Goal: Task Accomplishment & Management: Use online tool/utility

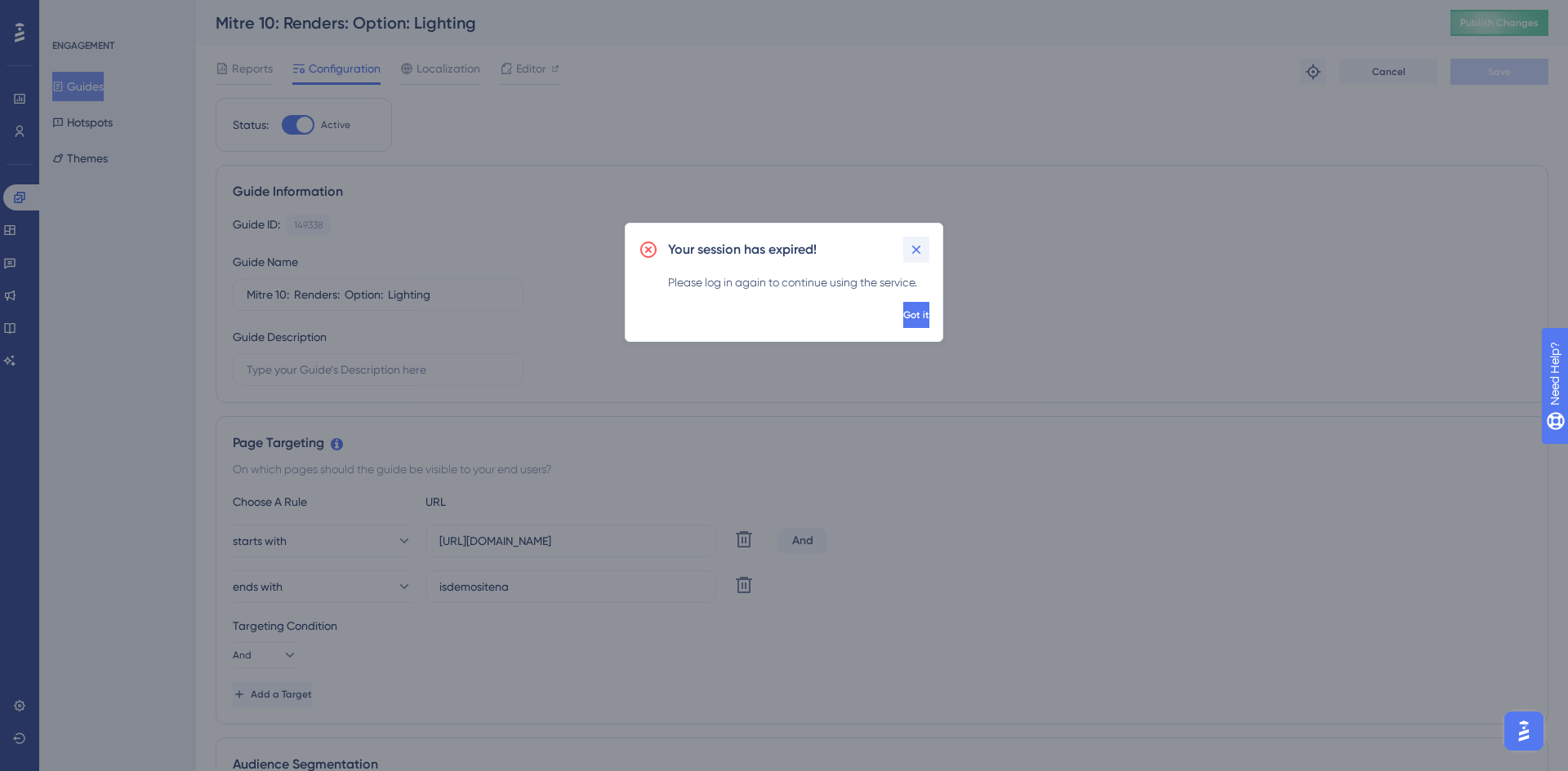
click at [923, 249] on button at bounding box center [917, 250] width 26 height 26
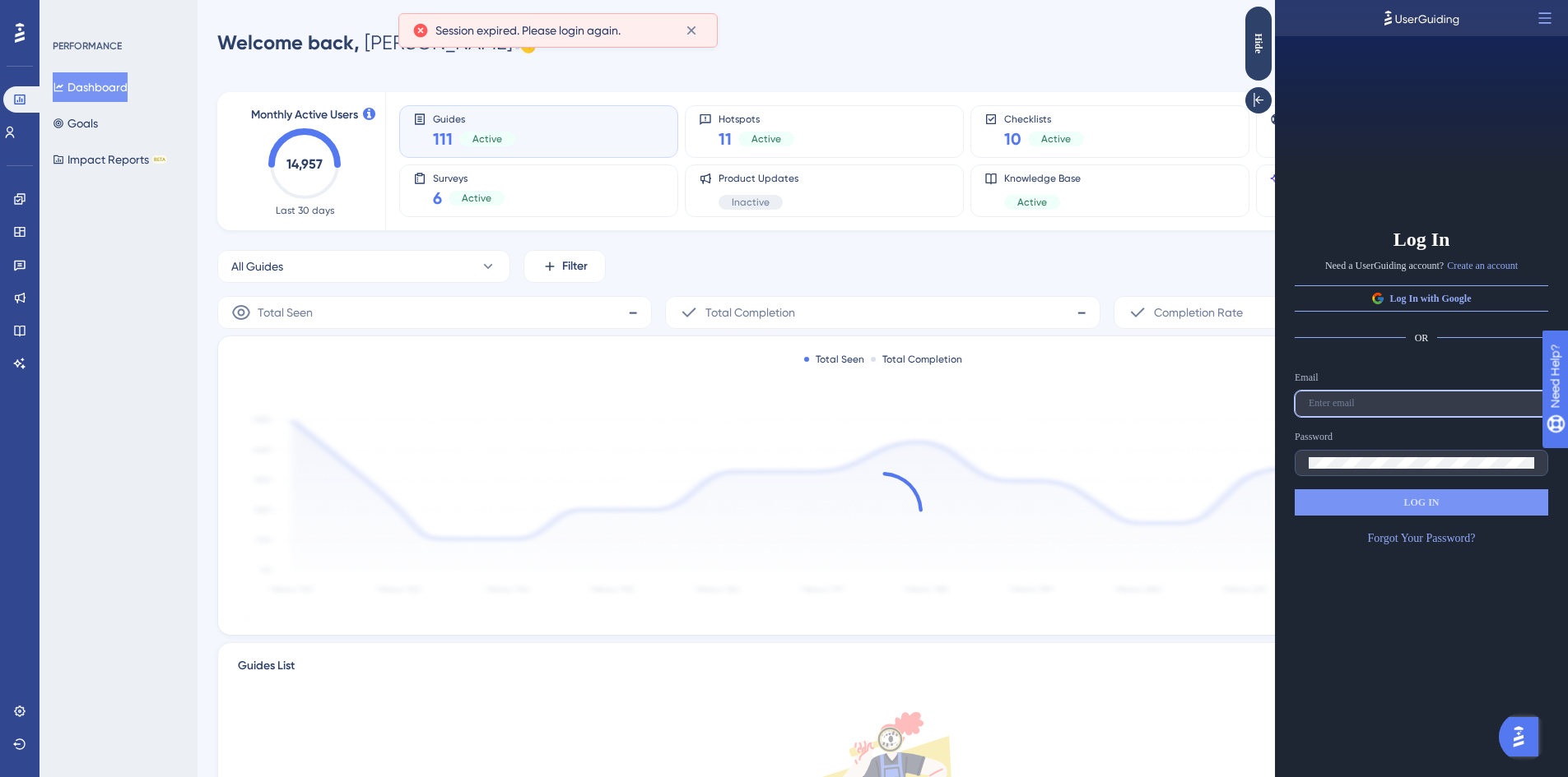
type input "luke.newham@cyncly.com"
click at [1428, 504] on span "LOG IN" at bounding box center [1421, 502] width 35 height 13
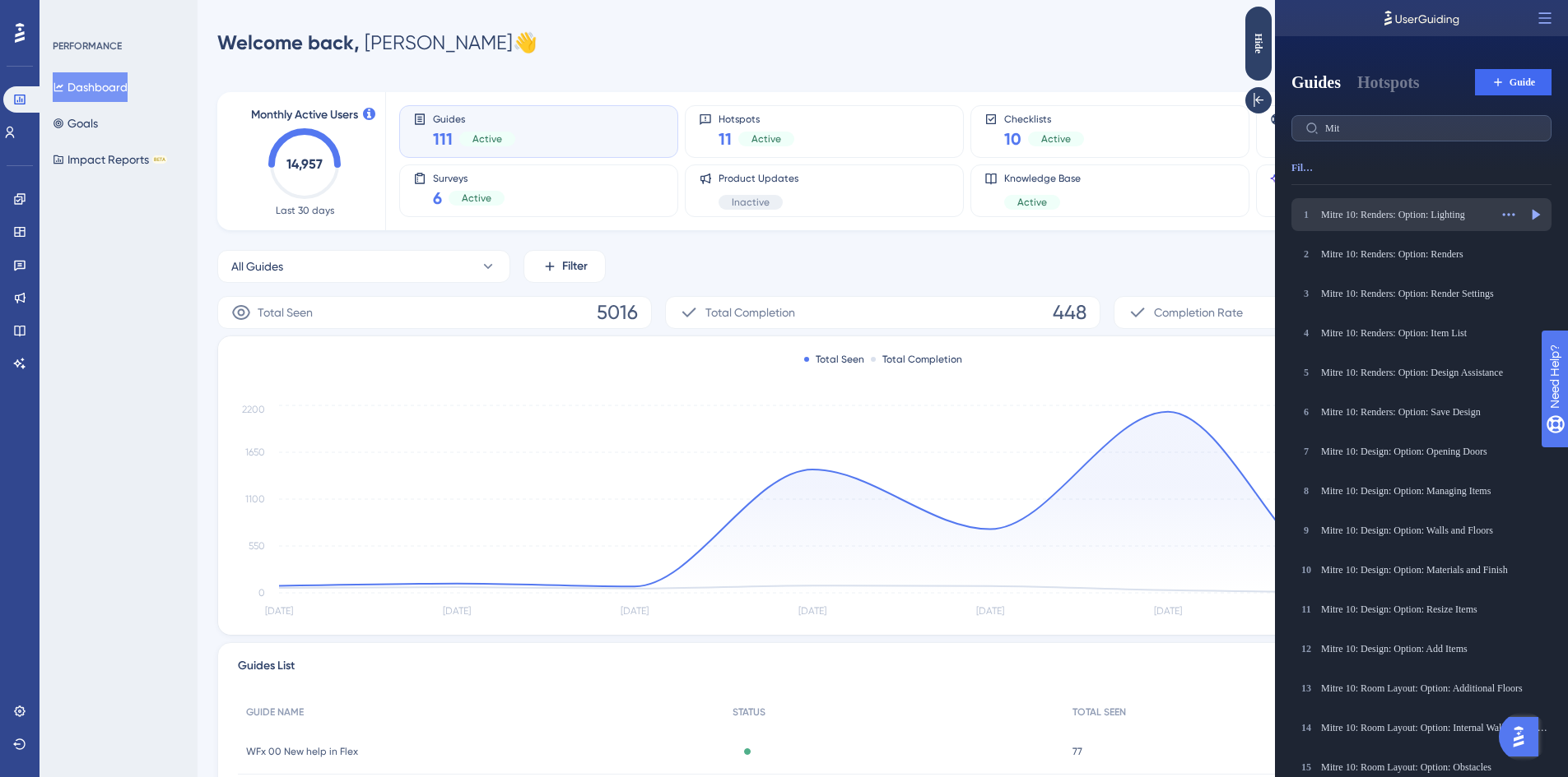
click at [1460, 214] on div "Mitre 10: Renders: Option: Lighting" at bounding box center [1405, 214] width 168 height 13
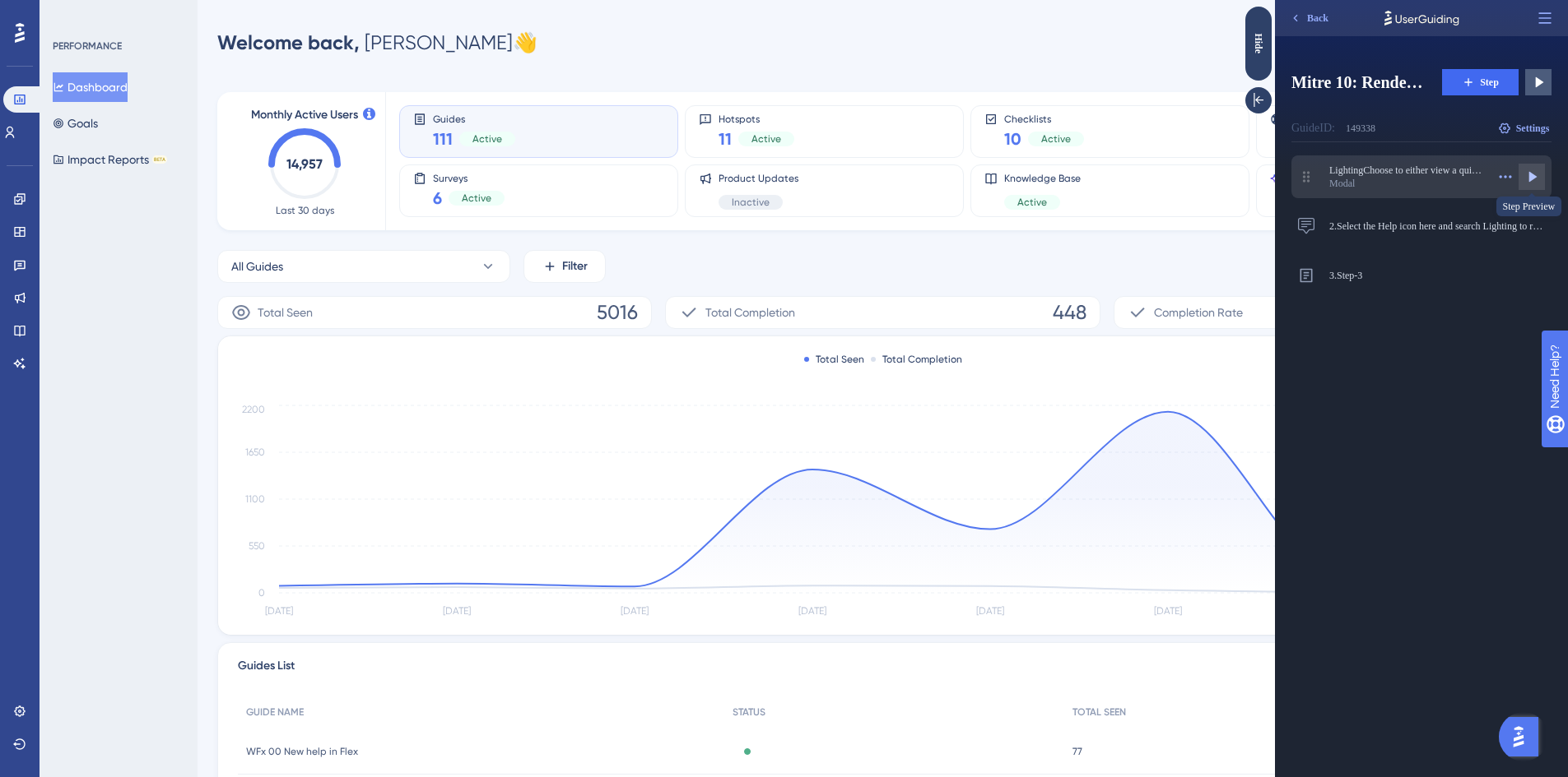
click at [1535, 177] on icon at bounding box center [1533, 177] width 8 height 11
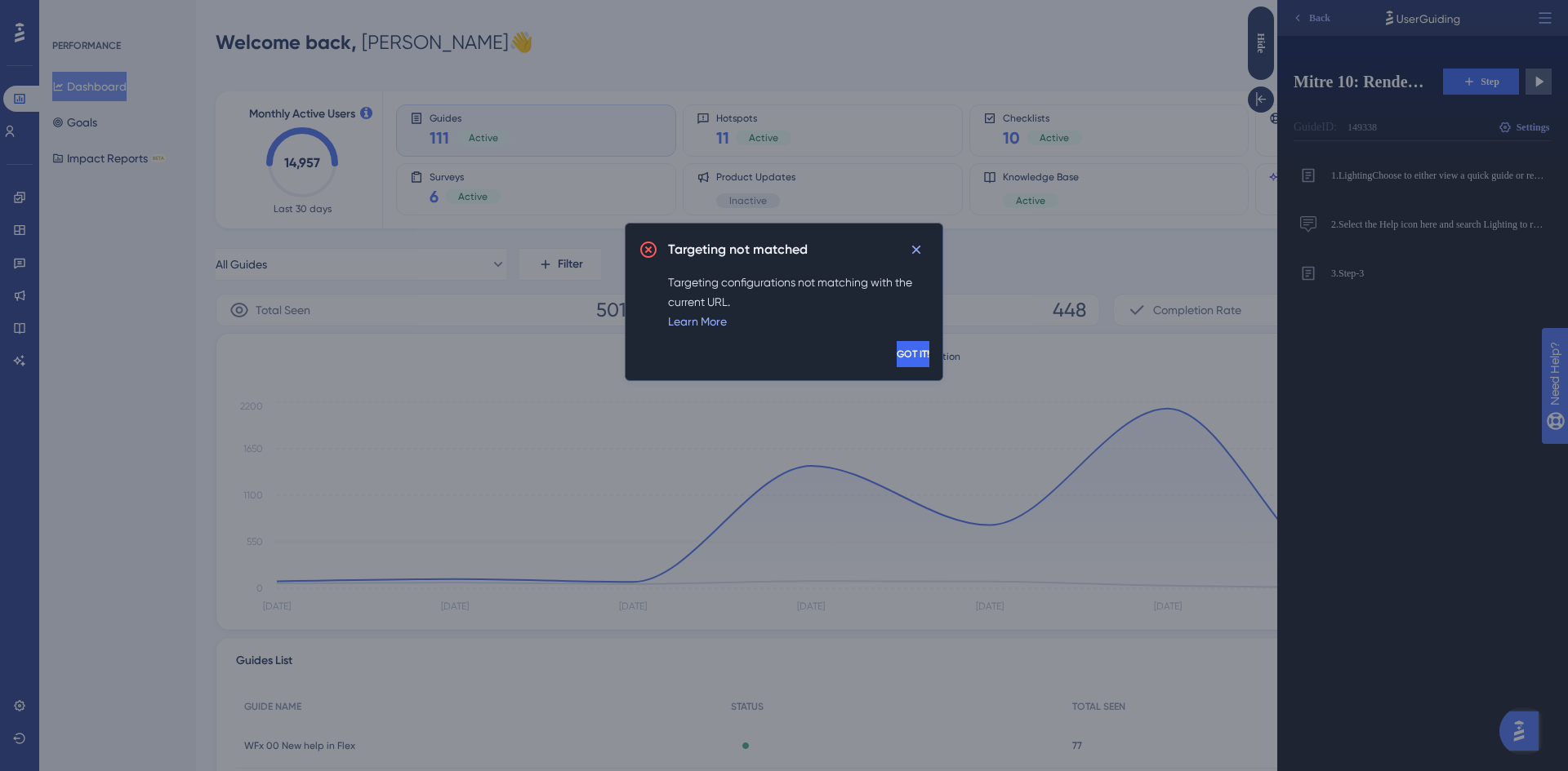
click at [889, 240] on div "Targeting not matched" at bounding box center [798, 250] width 261 height 26
click at [923, 252] on icon at bounding box center [916, 249] width 17 height 17
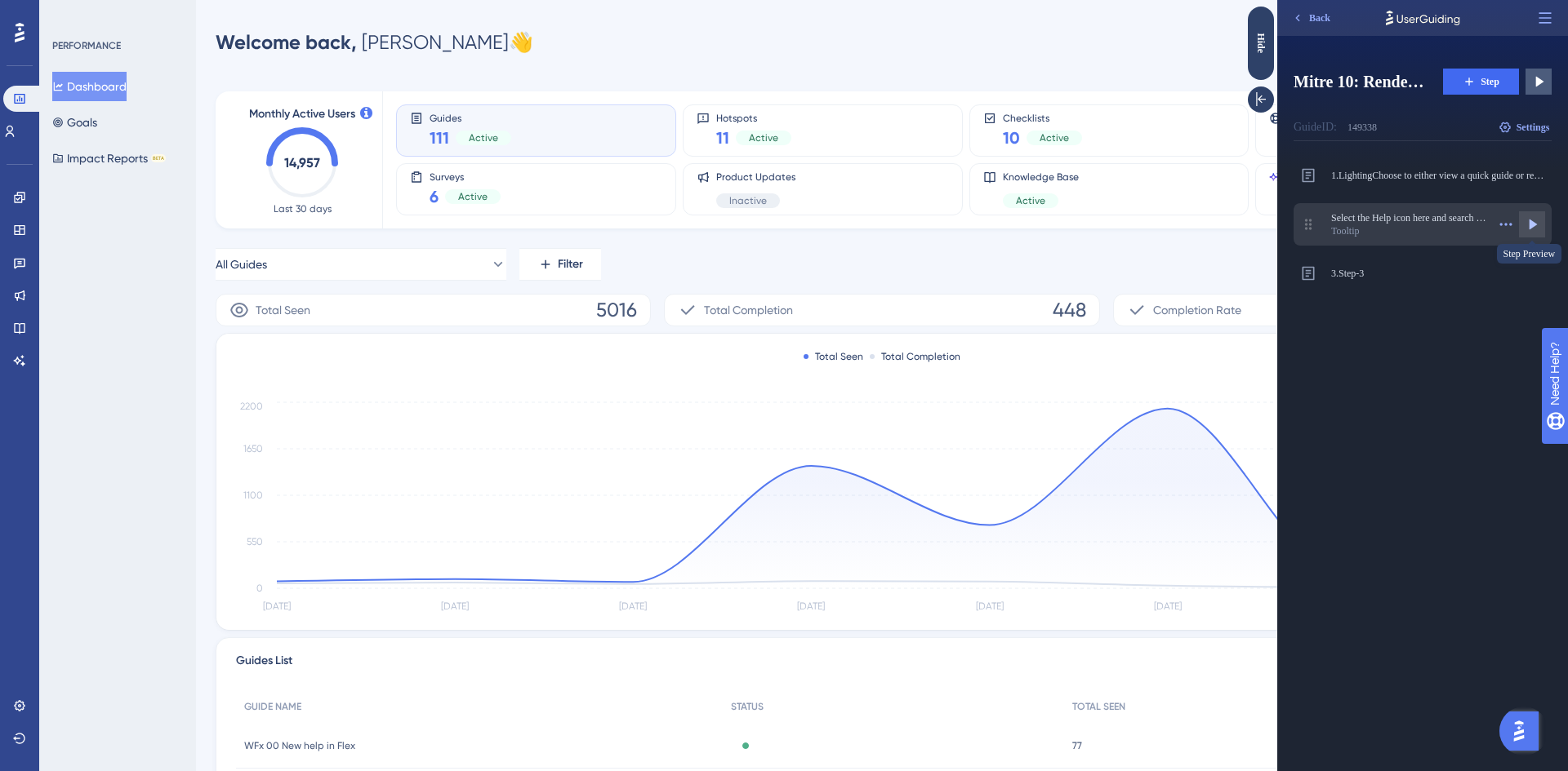
click at [1530, 225] on icon at bounding box center [1533, 225] width 8 height 11
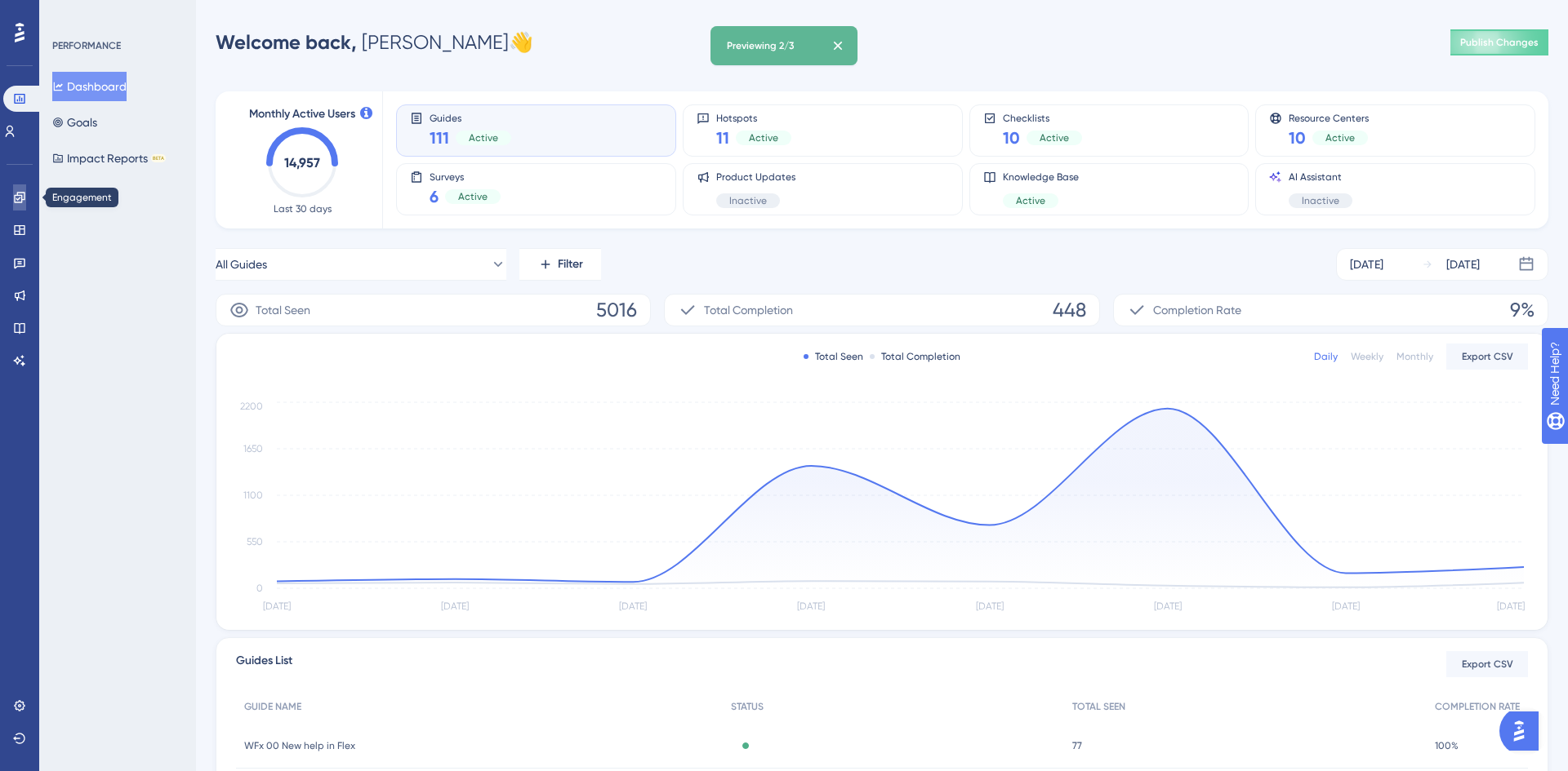
click at [23, 196] on icon at bounding box center [19, 197] width 13 height 13
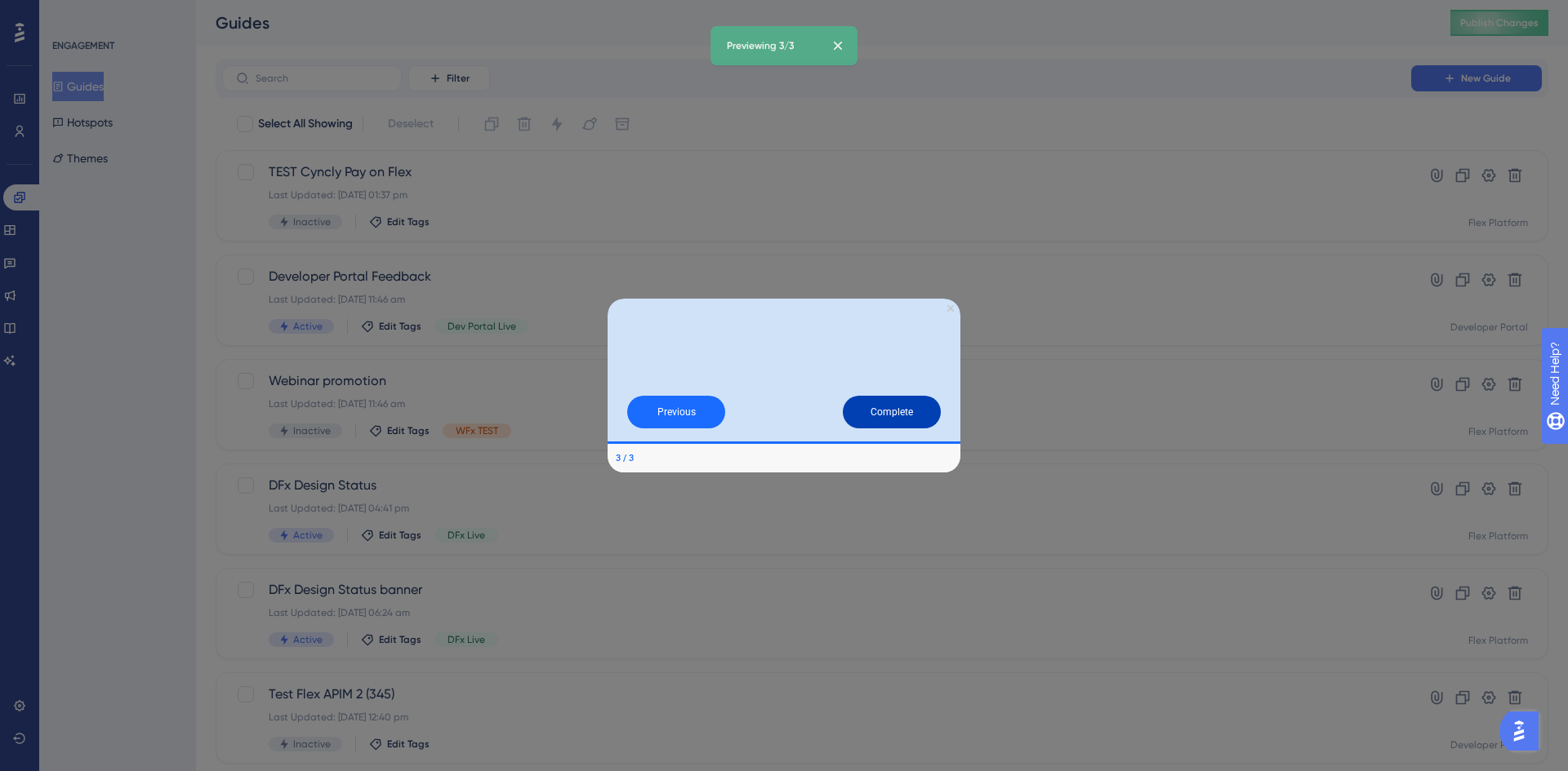
click at [909, 407] on button "Complete" at bounding box center [892, 410] width 98 height 32
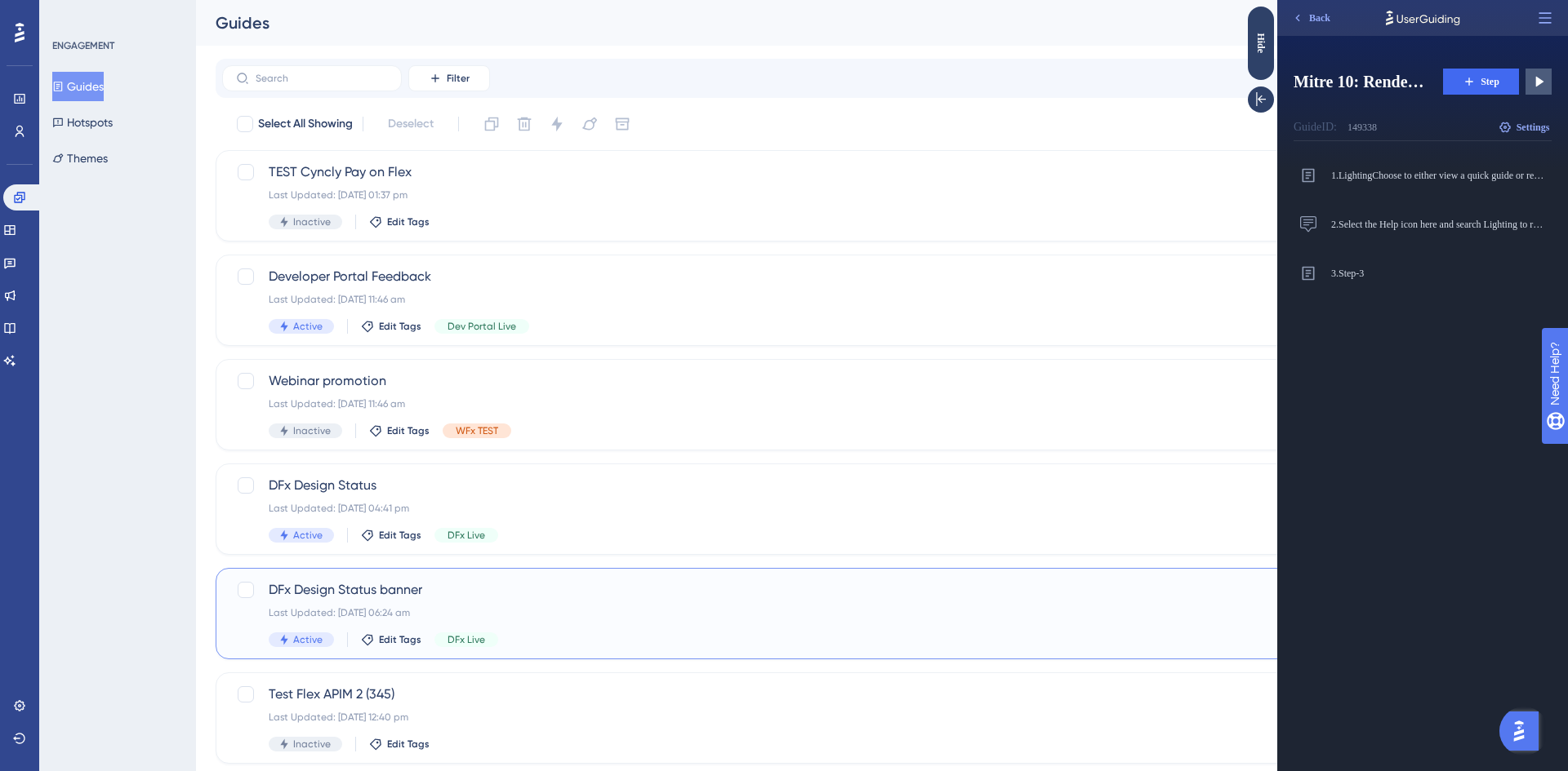
click at [574, 598] on span "DFx Design Status banner" at bounding box center [817, 590] width 1096 height 19
click at [317, 71] on label at bounding box center [312, 79] width 179 height 26
click at [317, 73] on input "text" at bounding box center [321, 78] width 132 height 11
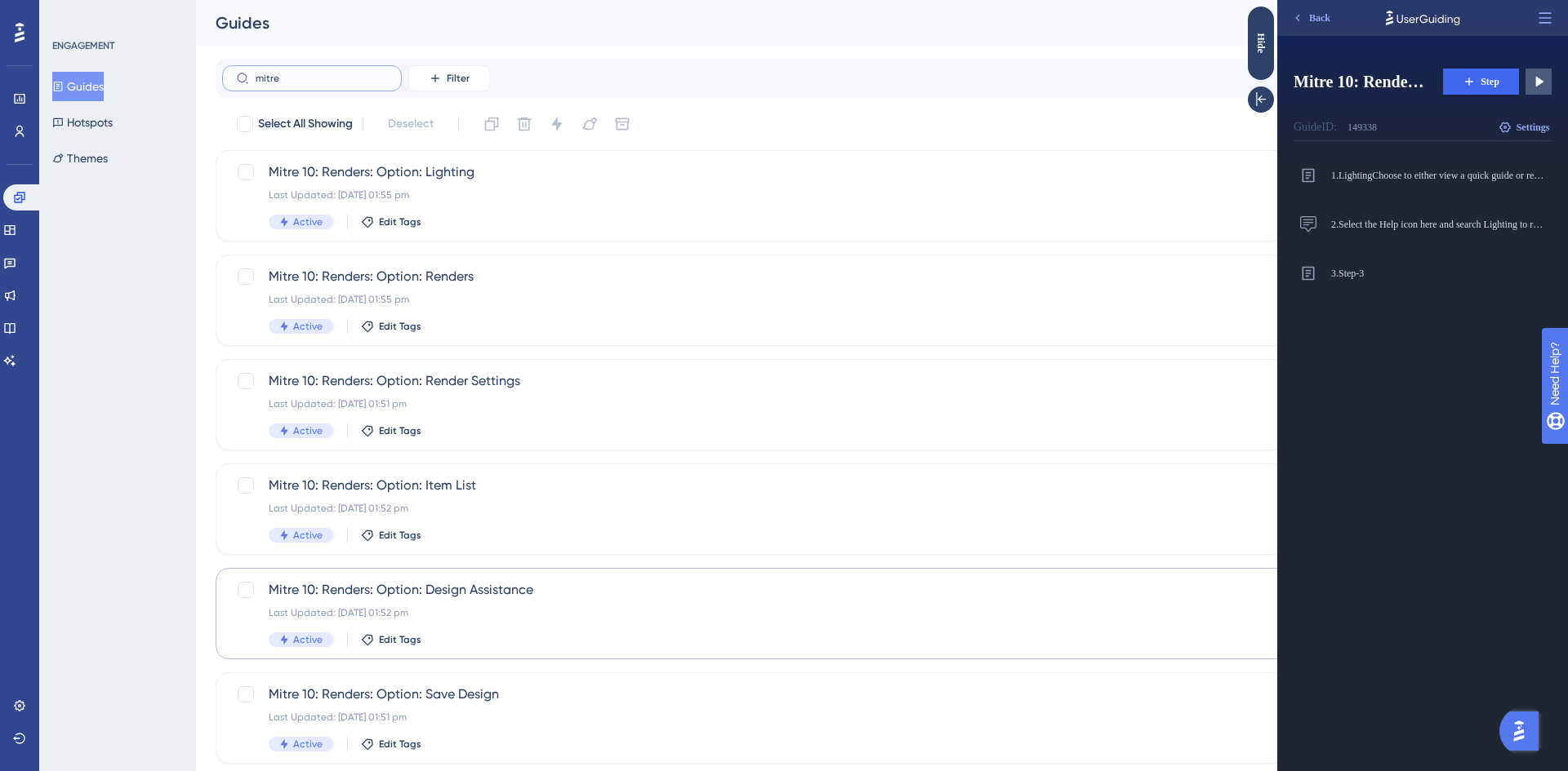
type input "mitre"
click at [682, 616] on div "Last Updated: 08 Sept 2025 01:52 pm" at bounding box center [817, 613] width 1096 height 13
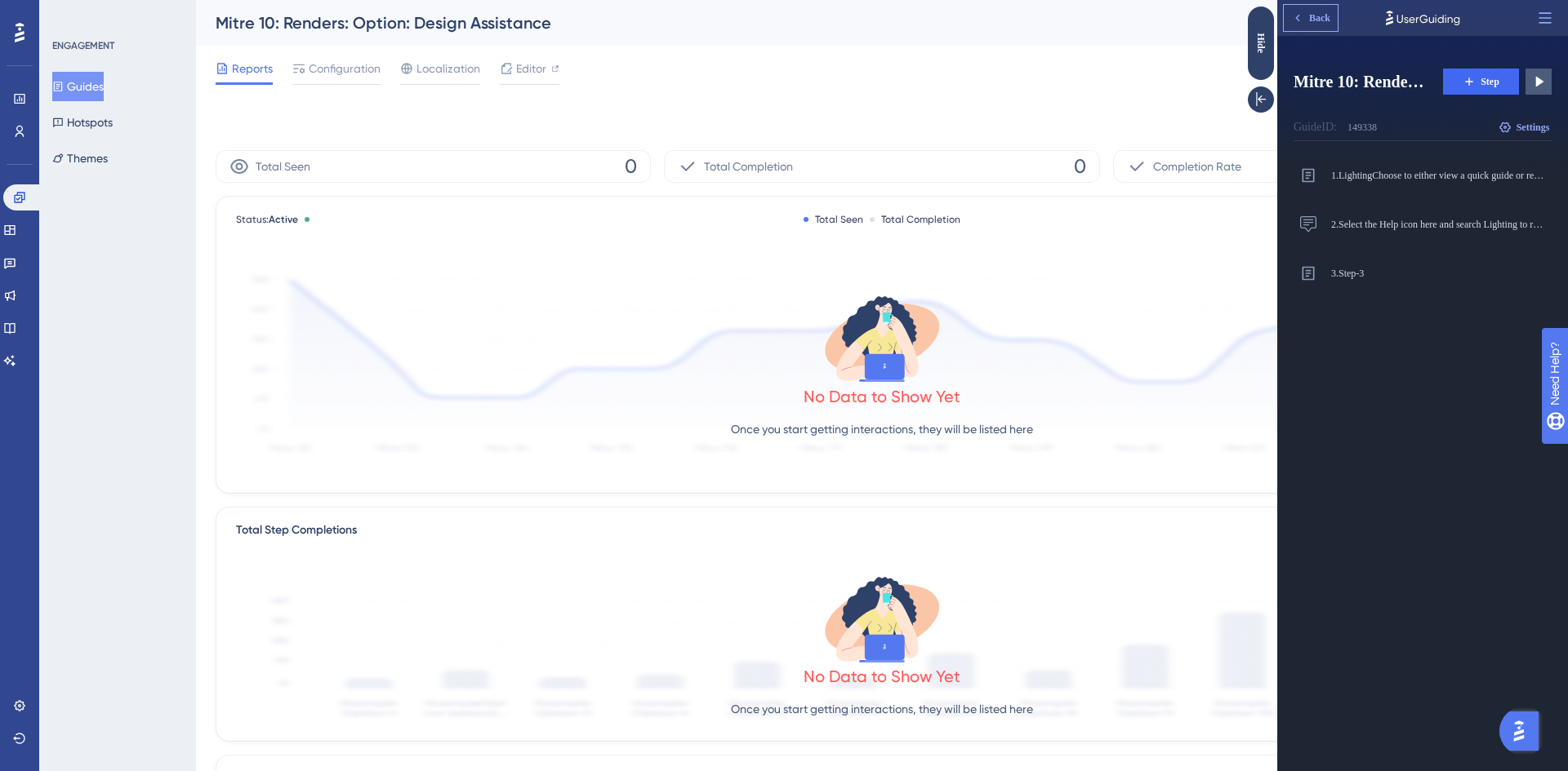
click at [1318, 15] on span "Back" at bounding box center [1319, 18] width 21 height 13
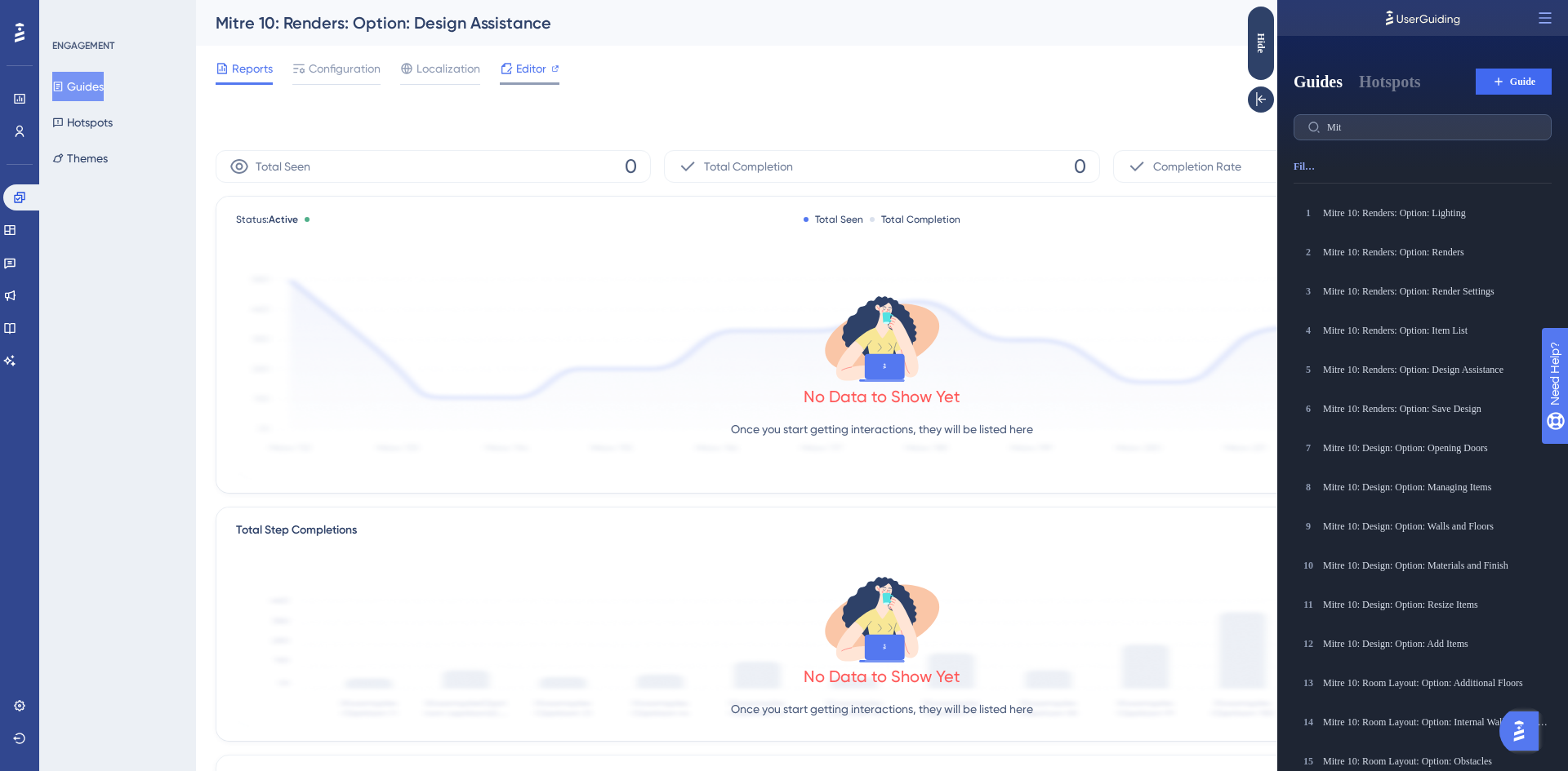
click at [517, 60] on span "Editor" at bounding box center [531, 68] width 31 height 19
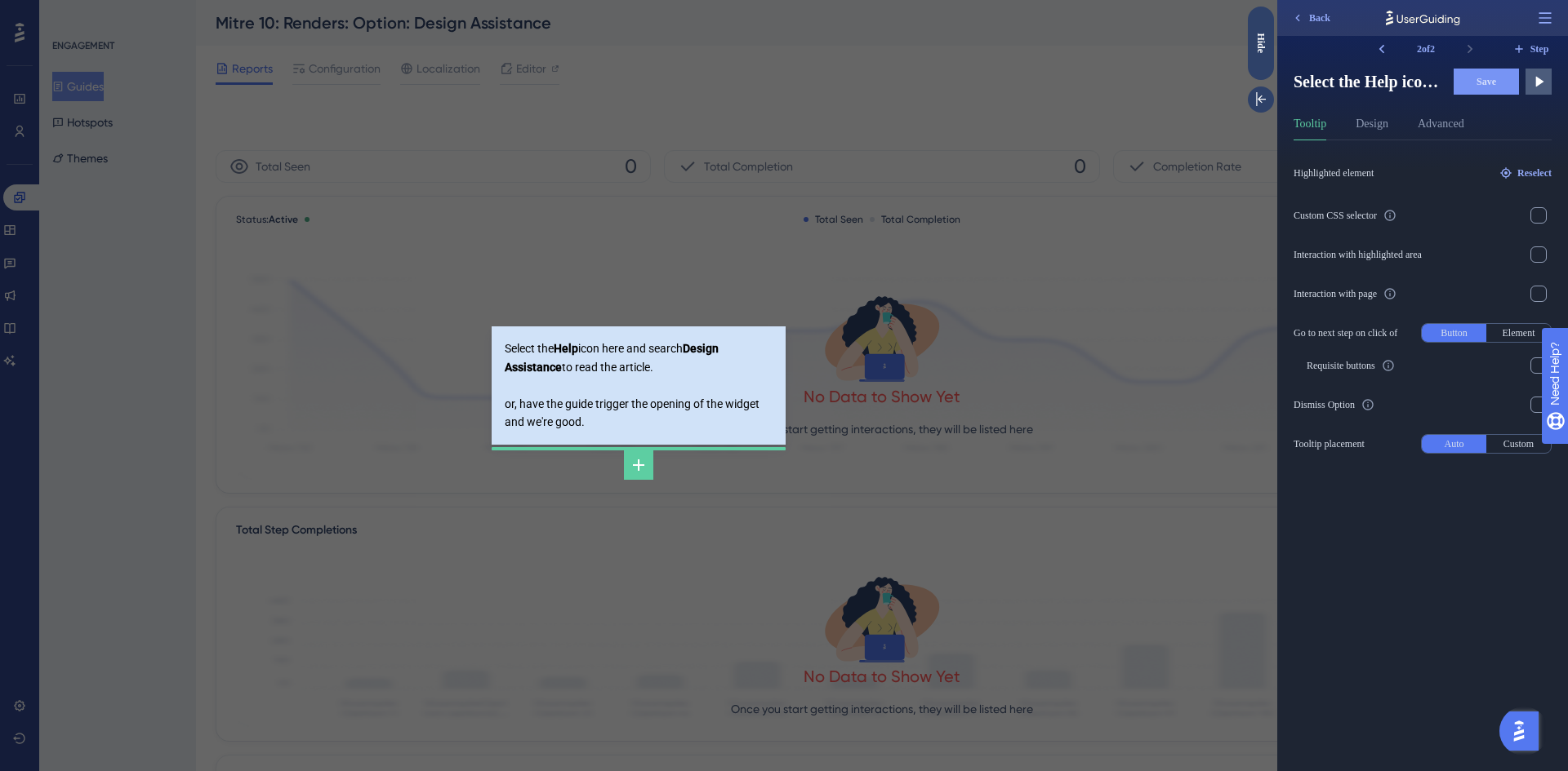
click at [565, 592] on div at bounding box center [639, 543] width 294 height 196
click at [1318, 16] on span "Back" at bounding box center [1319, 18] width 21 height 13
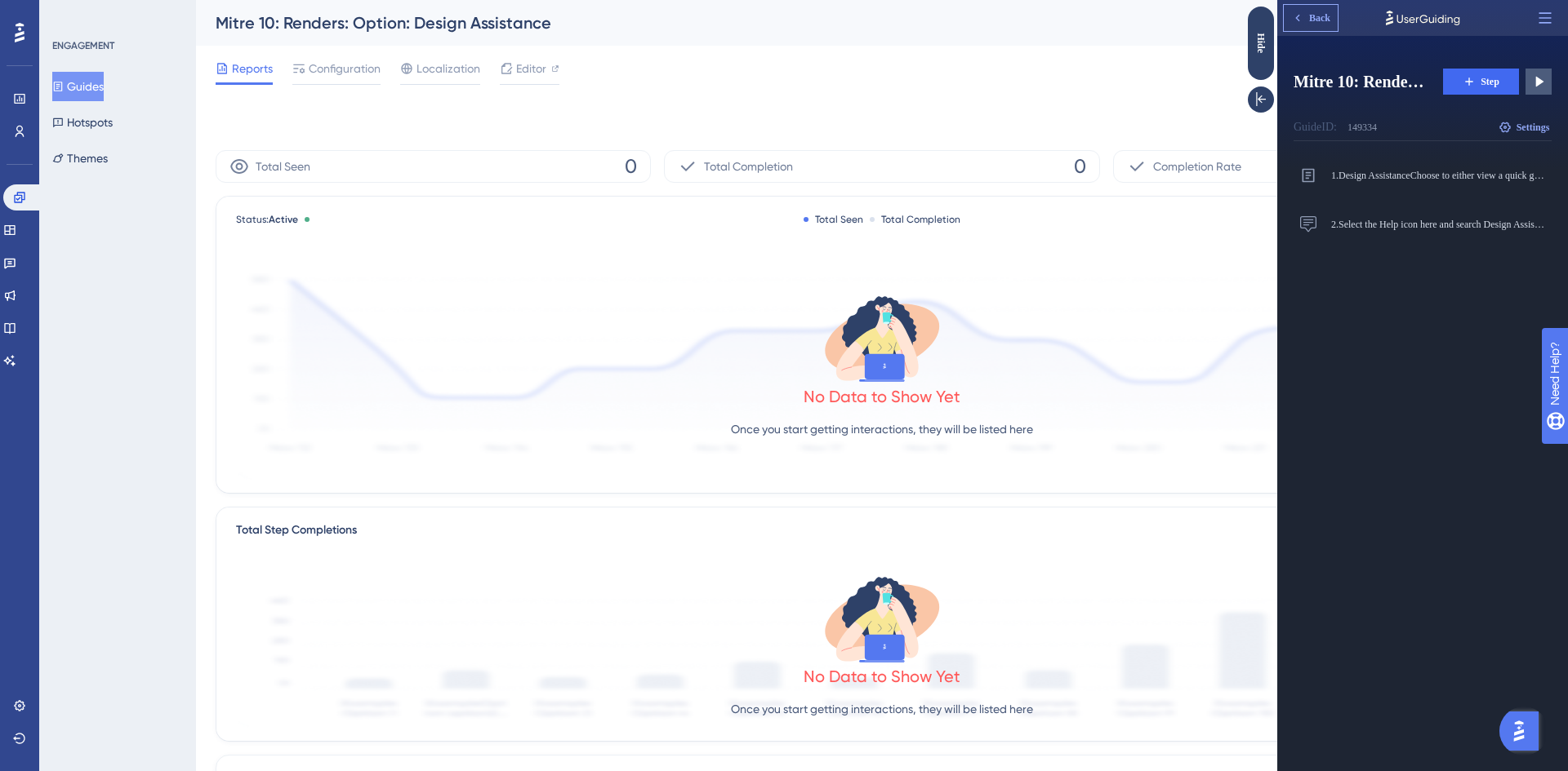
click at [1321, 20] on span "Back" at bounding box center [1319, 18] width 21 height 13
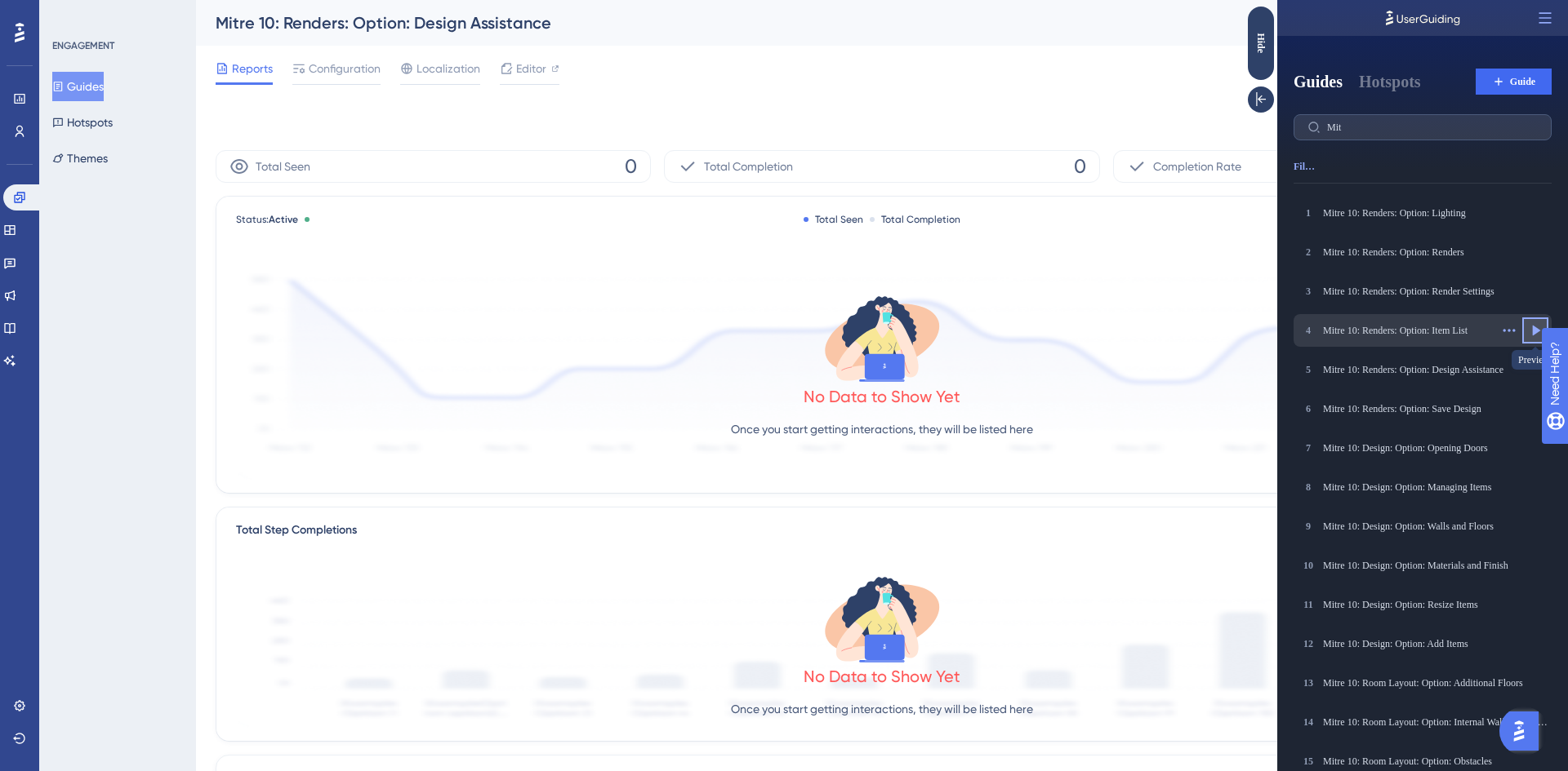
click at [1524, 334] on button at bounding box center [1536, 331] width 26 height 26
